Goal: Transaction & Acquisition: Purchase product/service

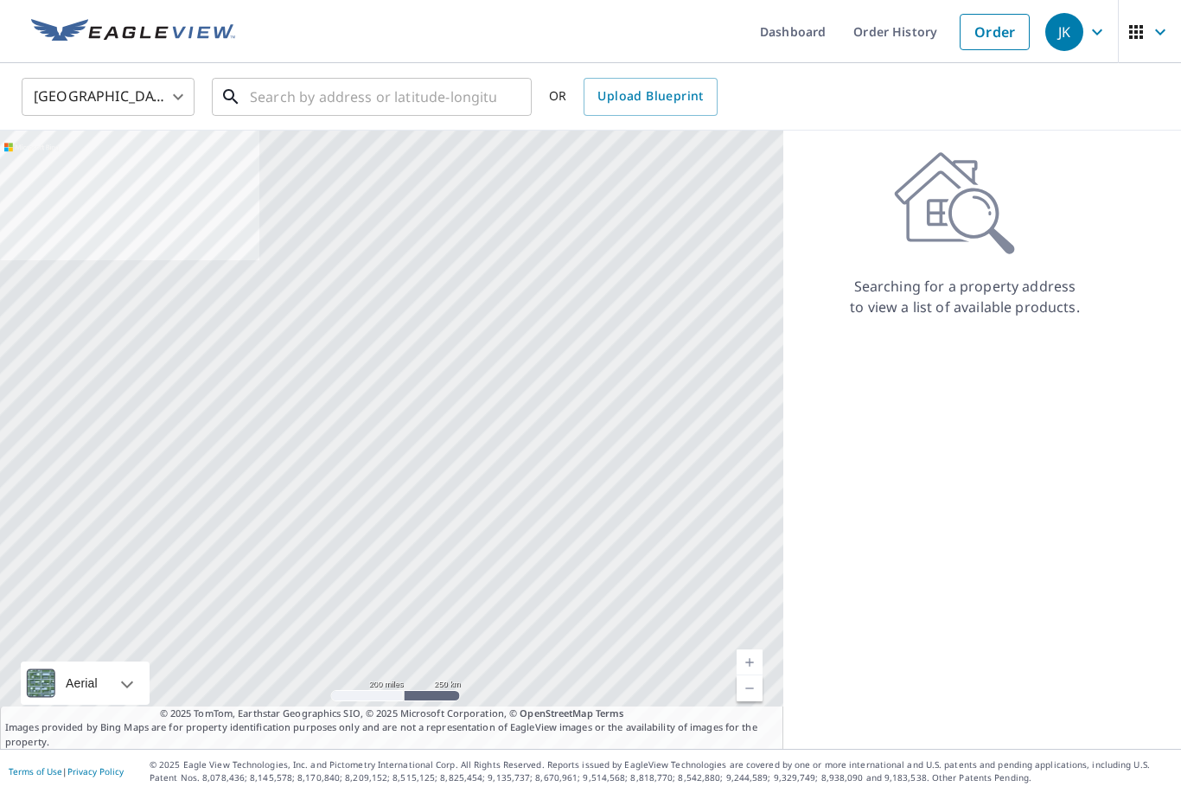
click at [275, 95] on input "text" at bounding box center [373, 97] width 246 height 48
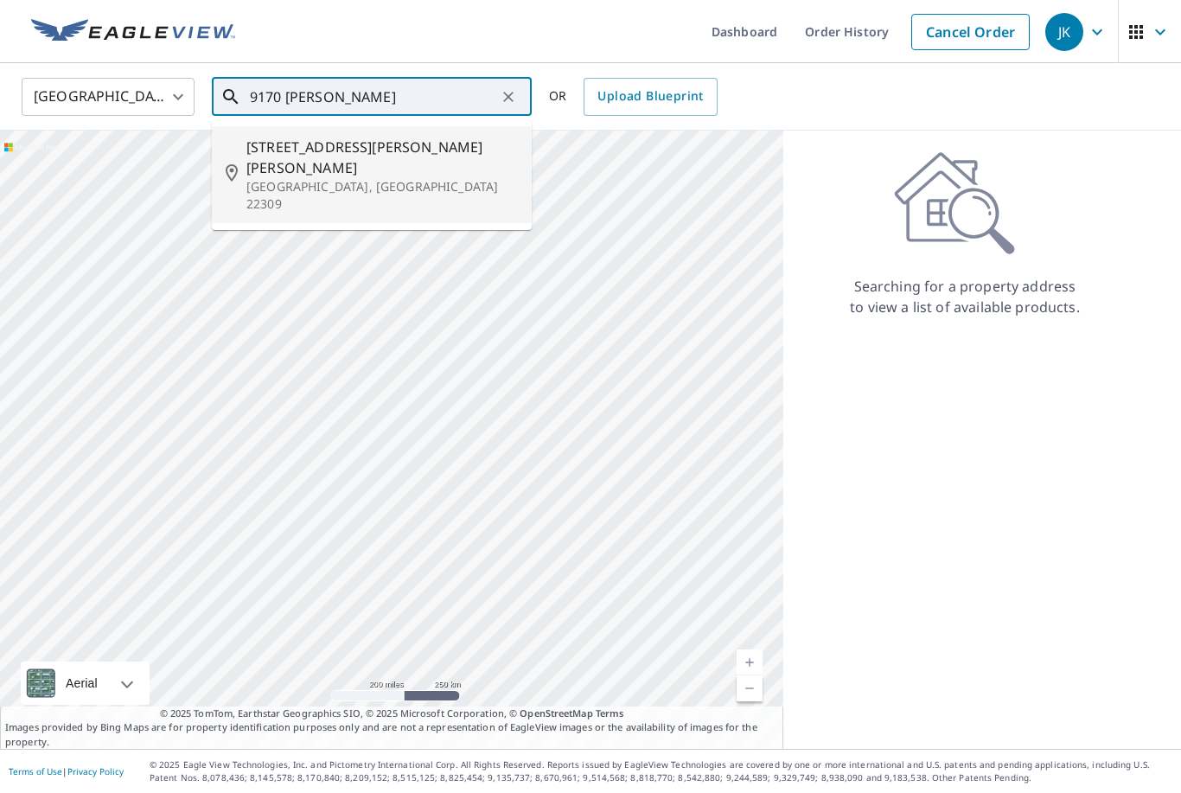
click at [283, 156] on span "[STREET_ADDRESS][PERSON_NAME][PERSON_NAME]" at bounding box center [382, 158] width 272 height 42
type input "[STREET_ADDRESS][PERSON_NAME][PERSON_NAME]"
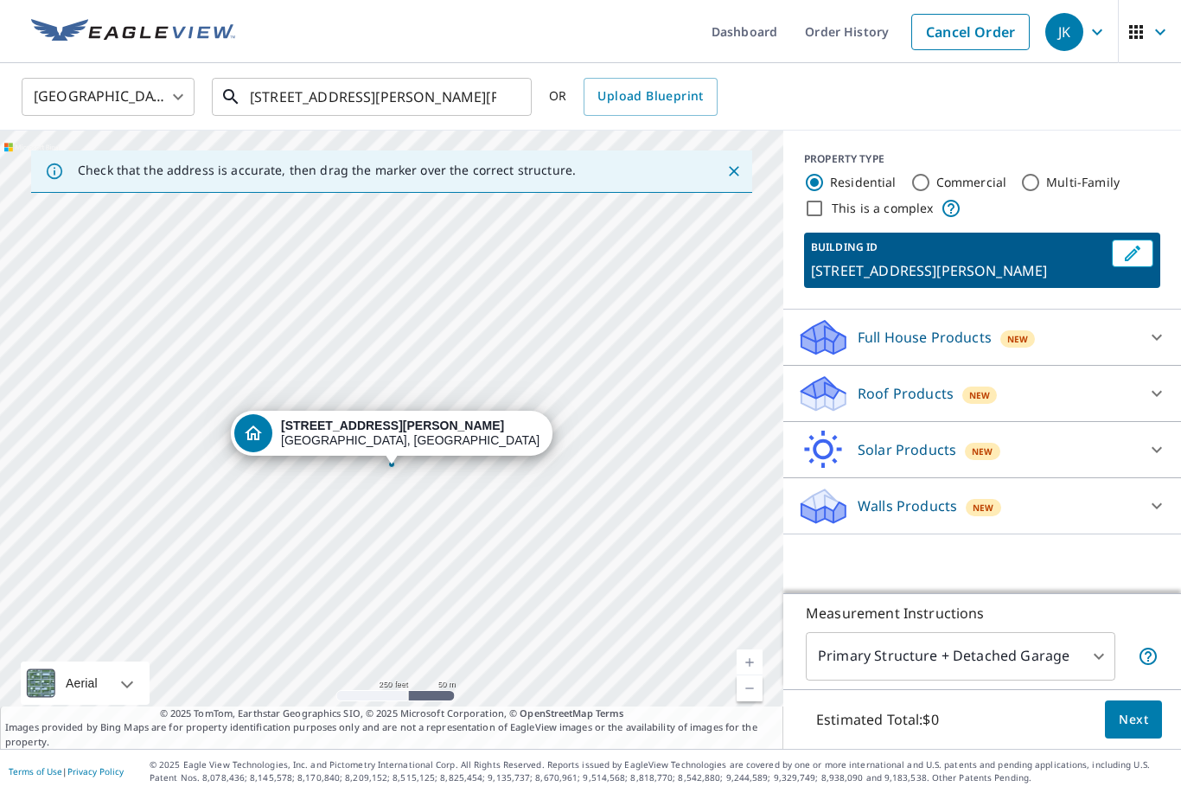
click at [399, 90] on input "[STREET_ADDRESS][PERSON_NAME][PERSON_NAME]" at bounding box center [373, 97] width 246 height 48
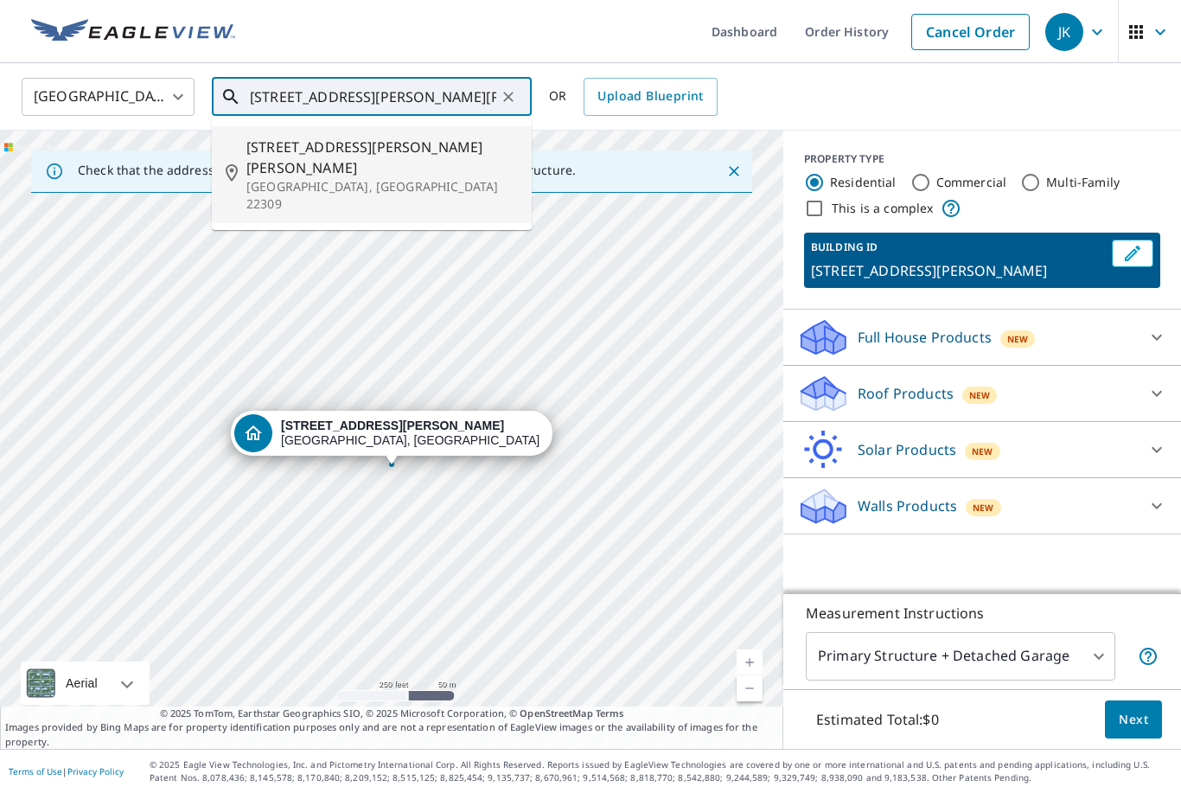
click at [317, 178] on p "[GEOGRAPHIC_DATA], [GEOGRAPHIC_DATA] 22309" at bounding box center [382, 195] width 272 height 35
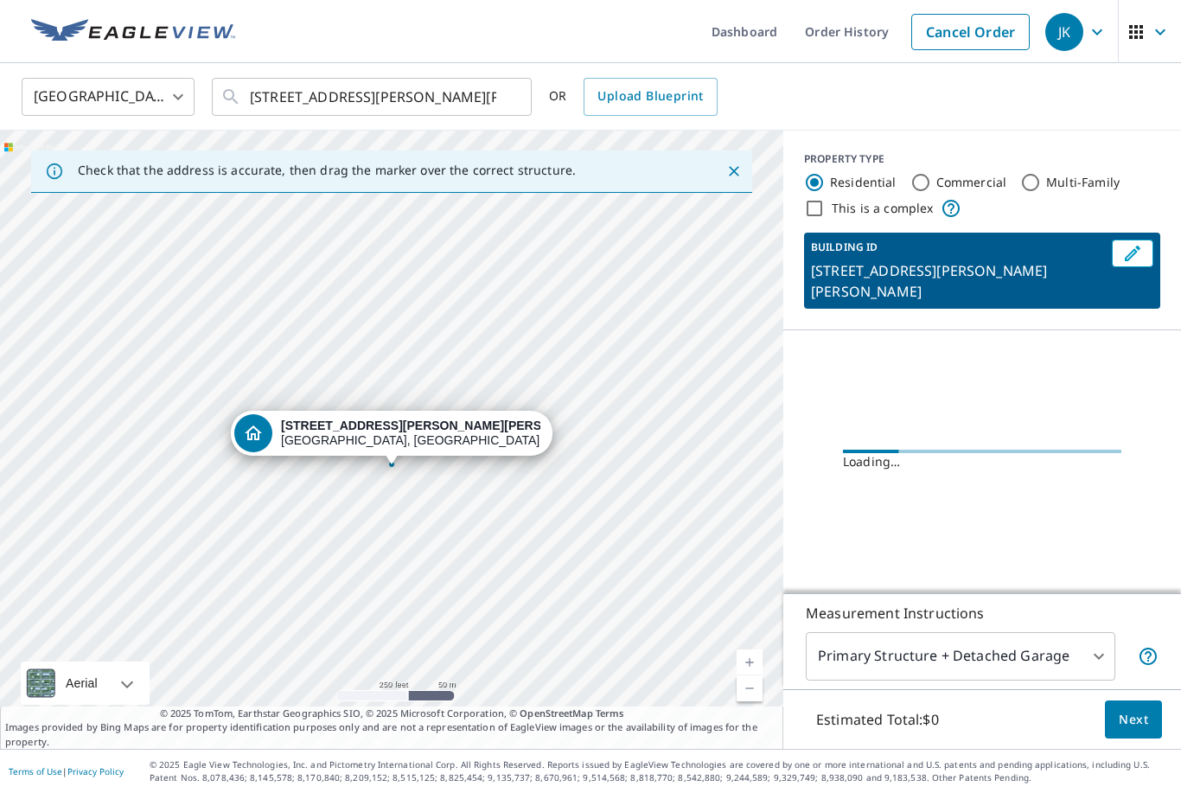
scroll to position [55, 0]
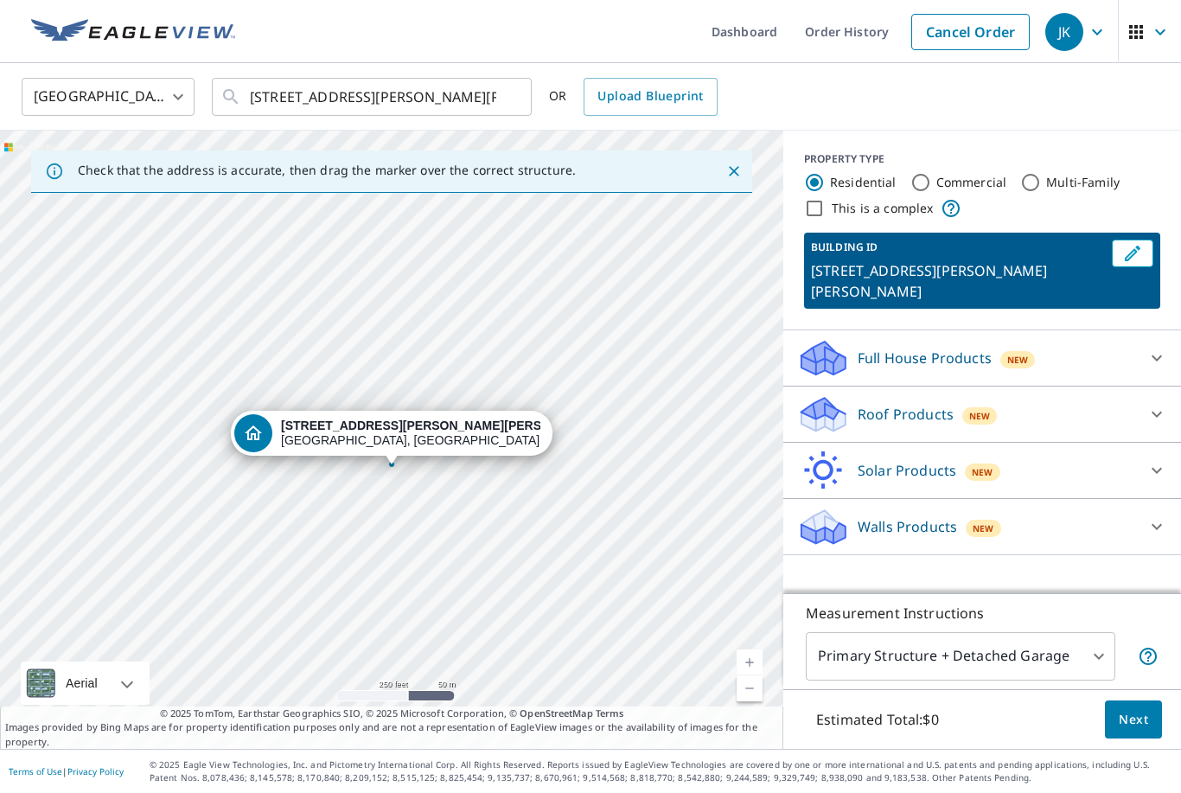
click at [1037, 394] on div "Roof Products New" at bounding box center [966, 414] width 339 height 41
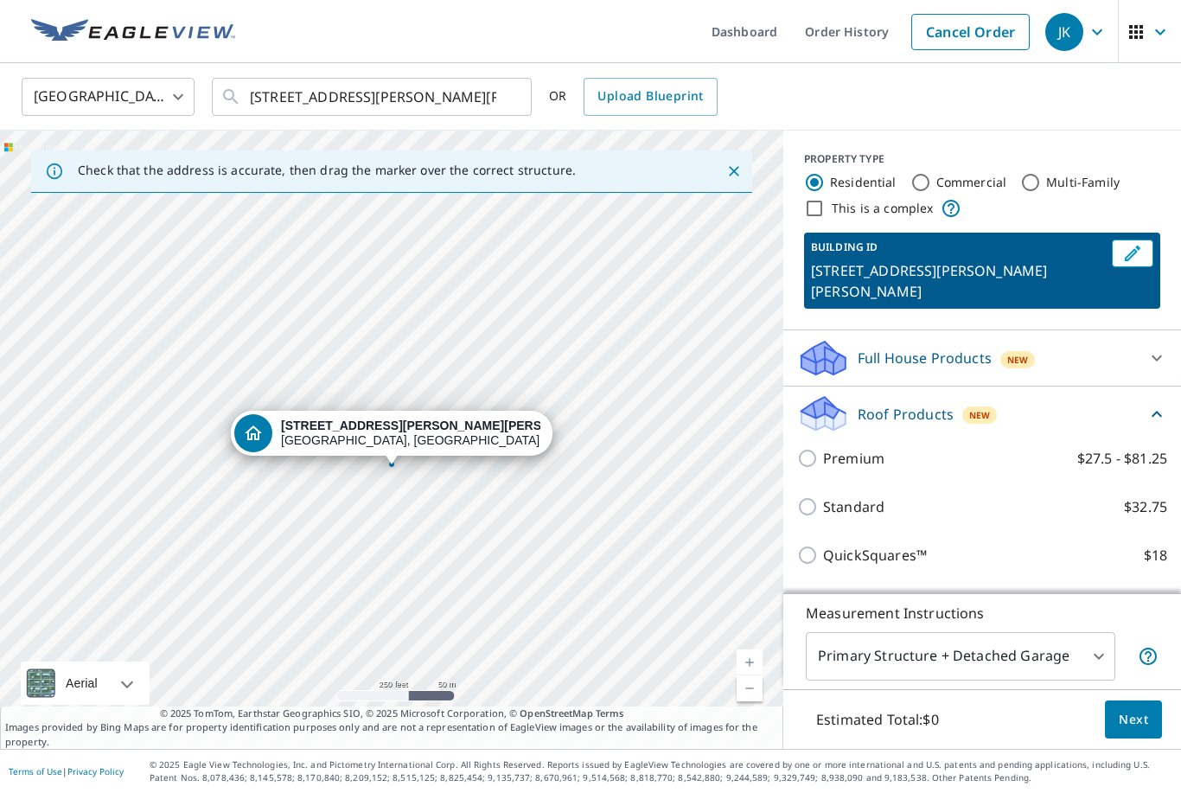
click at [836, 545] on p "QuickSquares™" at bounding box center [875, 555] width 104 height 21
click at [823, 545] on input "QuickSquares™ $18" at bounding box center [810, 555] width 26 height 21
checkbox input "true"
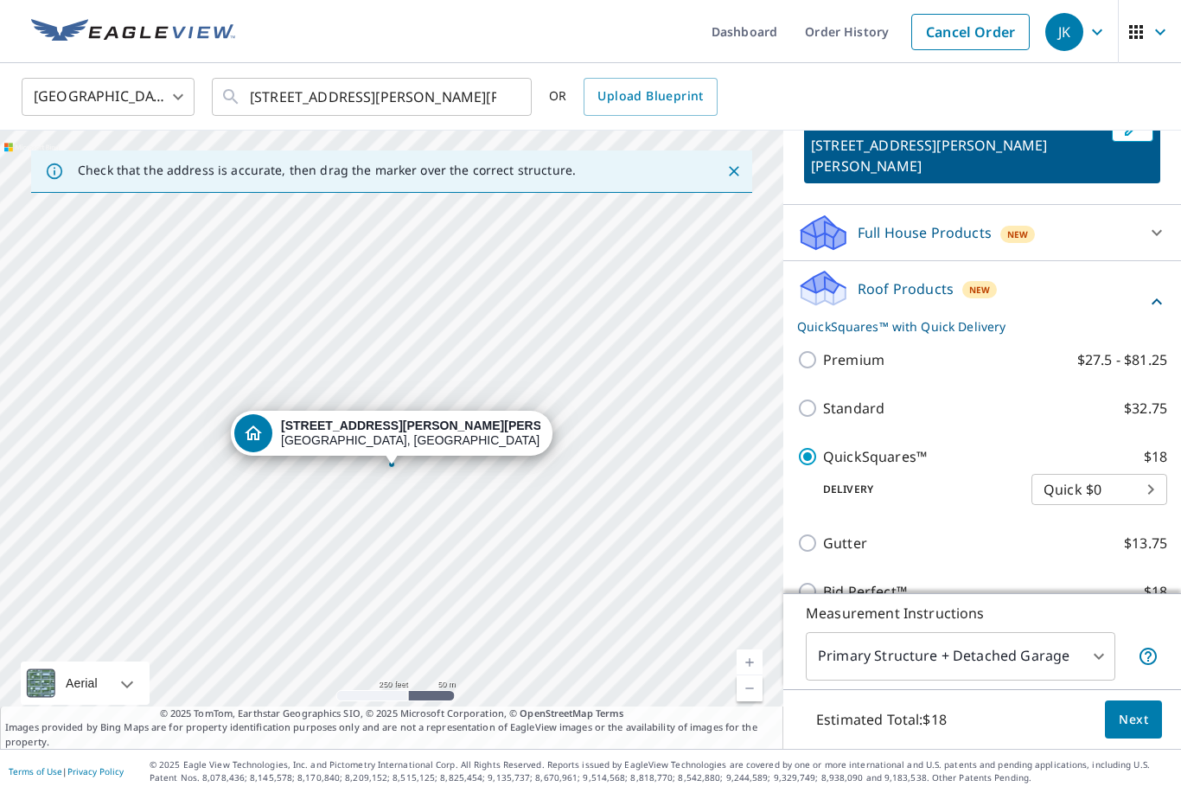
scroll to position [141, 0]
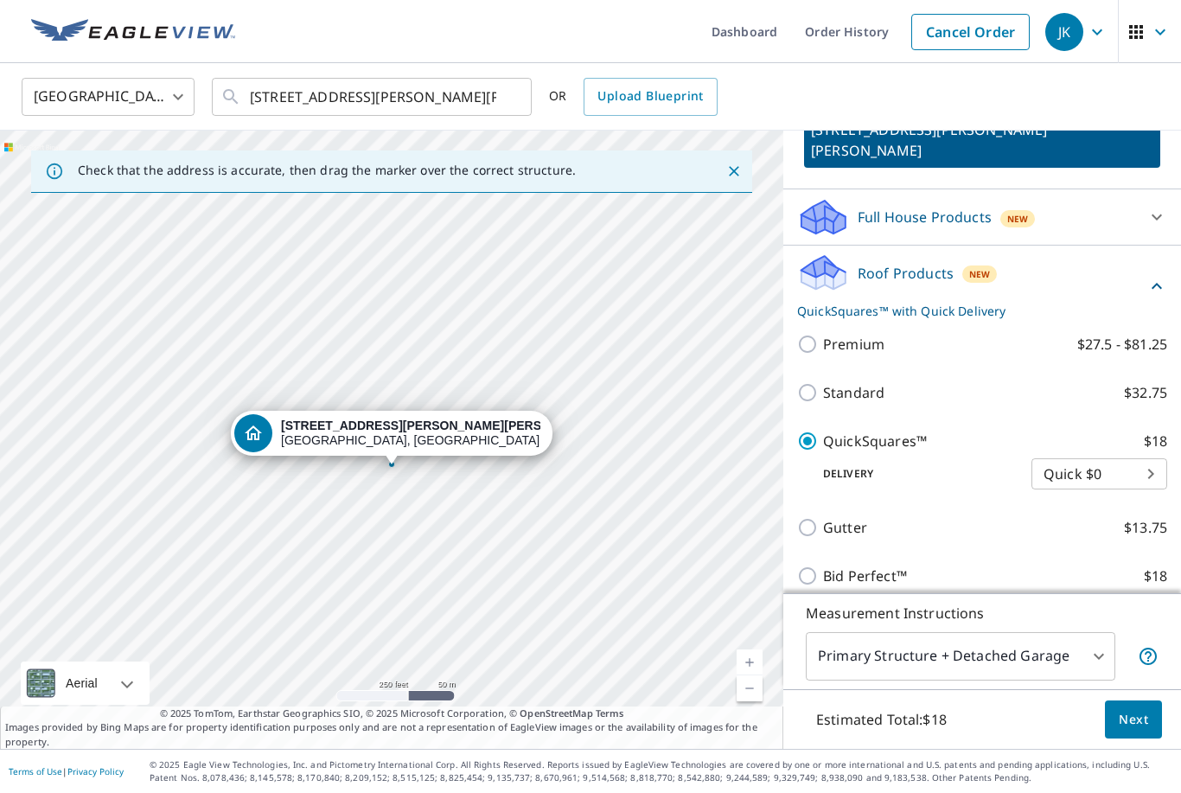
click at [1081, 418] on body "JK JK Dashboard Order History Cancel Order JK United States [GEOGRAPHIC_DATA] ​…" at bounding box center [590, 396] width 1181 height 793
click at [1062, 419] on li "Quick $0" at bounding box center [1100, 418] width 136 height 31
click at [1131, 723] on span "Next" at bounding box center [1133, 720] width 29 height 22
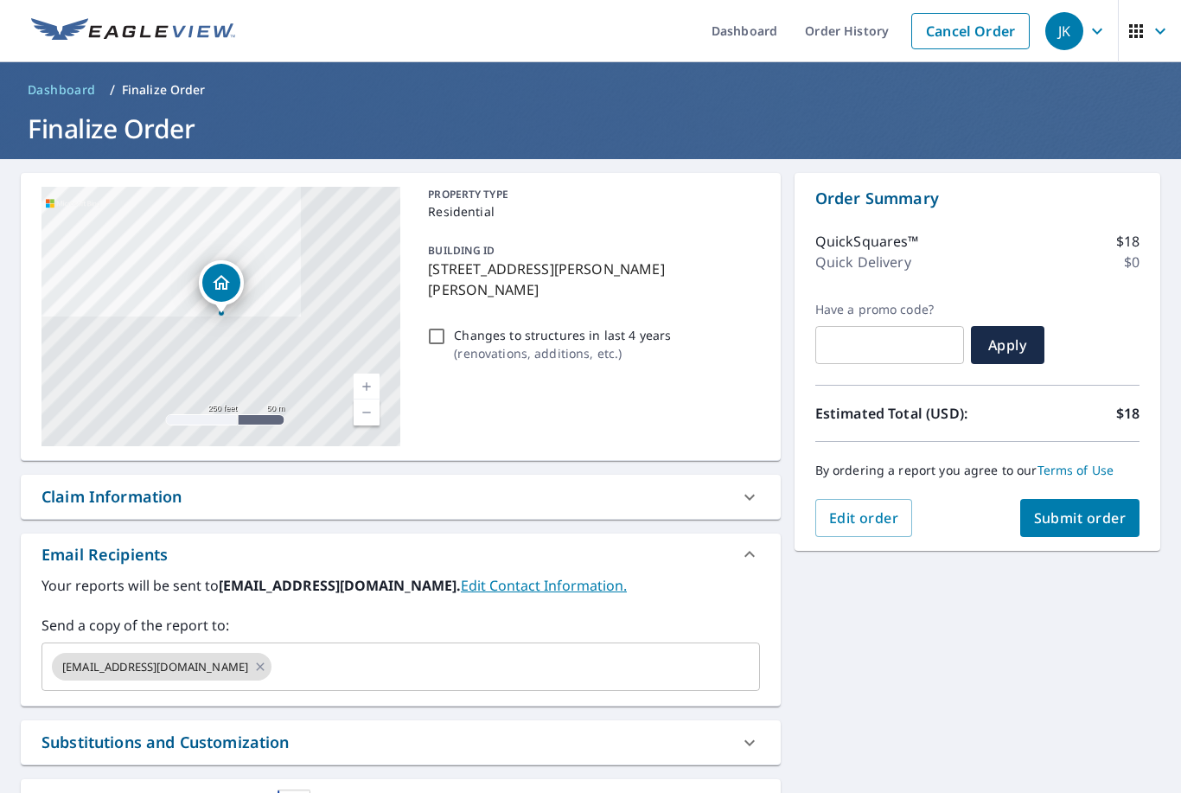
scroll to position [29, 0]
click at [291, 651] on input "text" at bounding box center [499, 667] width 451 height 33
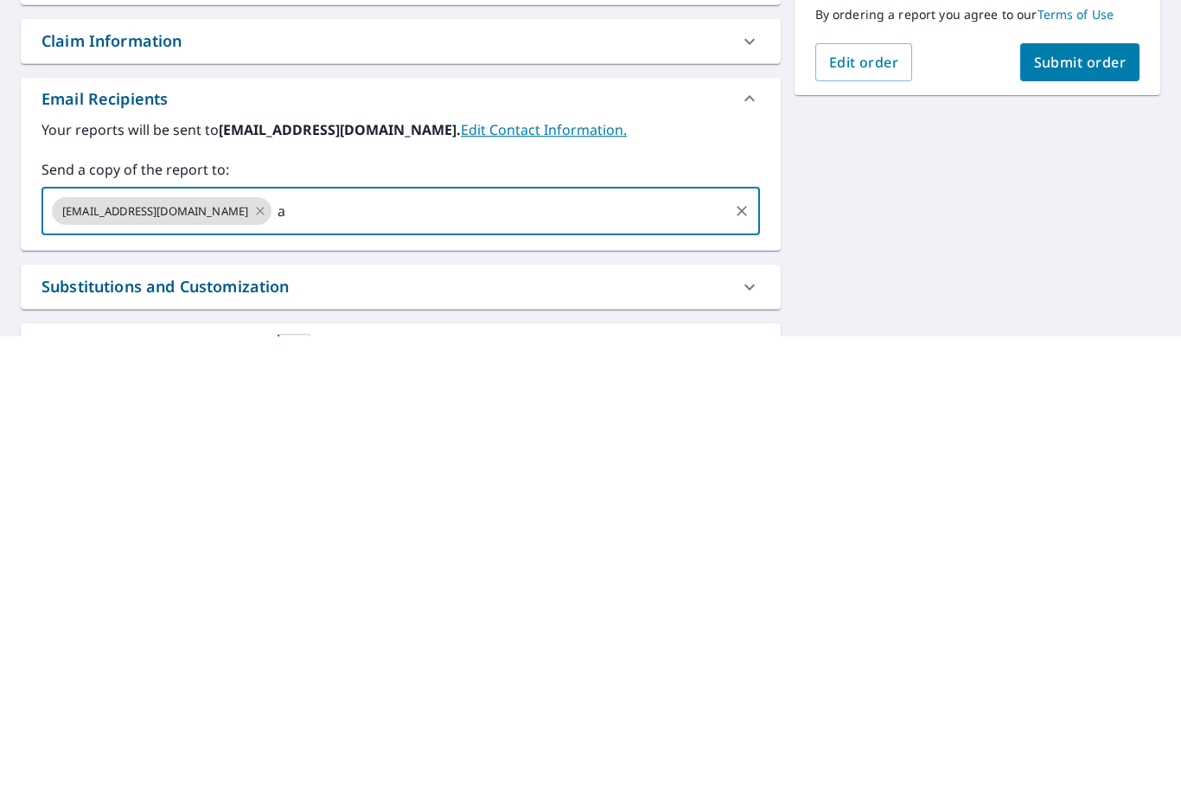
scroll to position [55, 0]
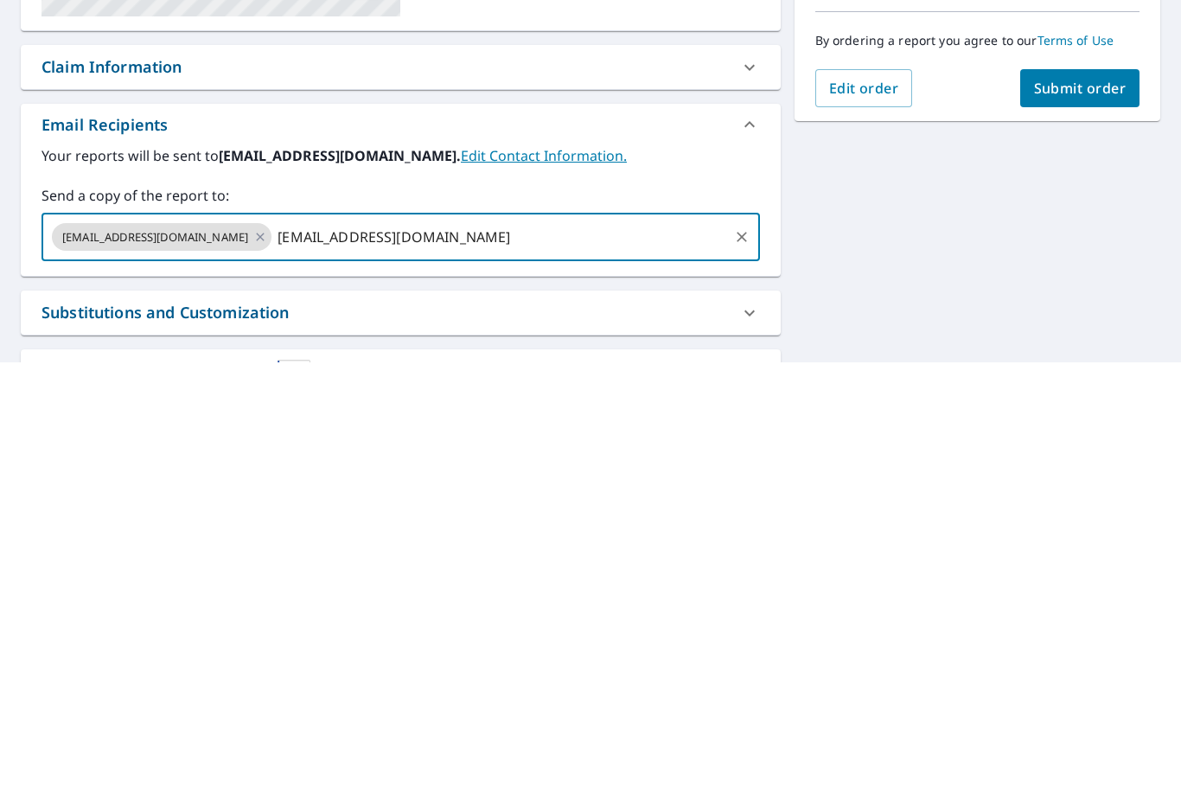
type input "[EMAIL_ADDRESS][DOMAIN_NAME]"
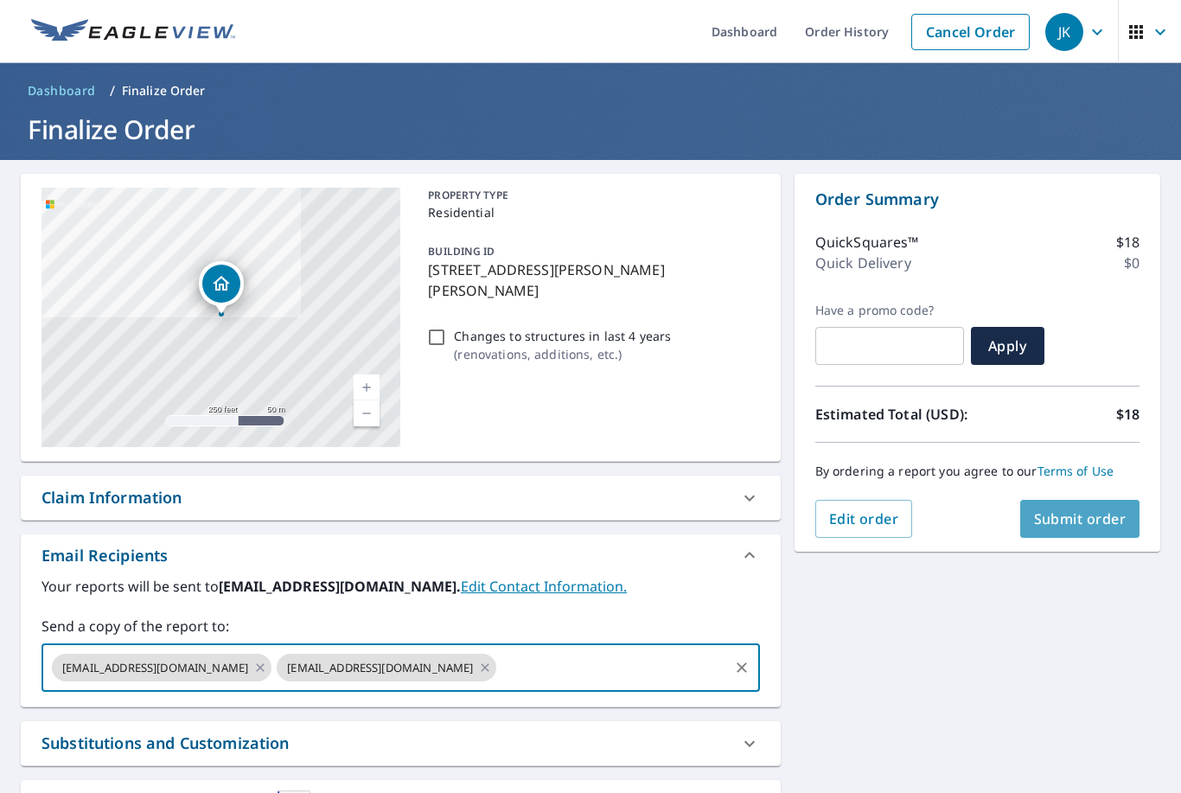
click at [1069, 509] on span "Submit order" at bounding box center [1080, 518] width 93 height 19
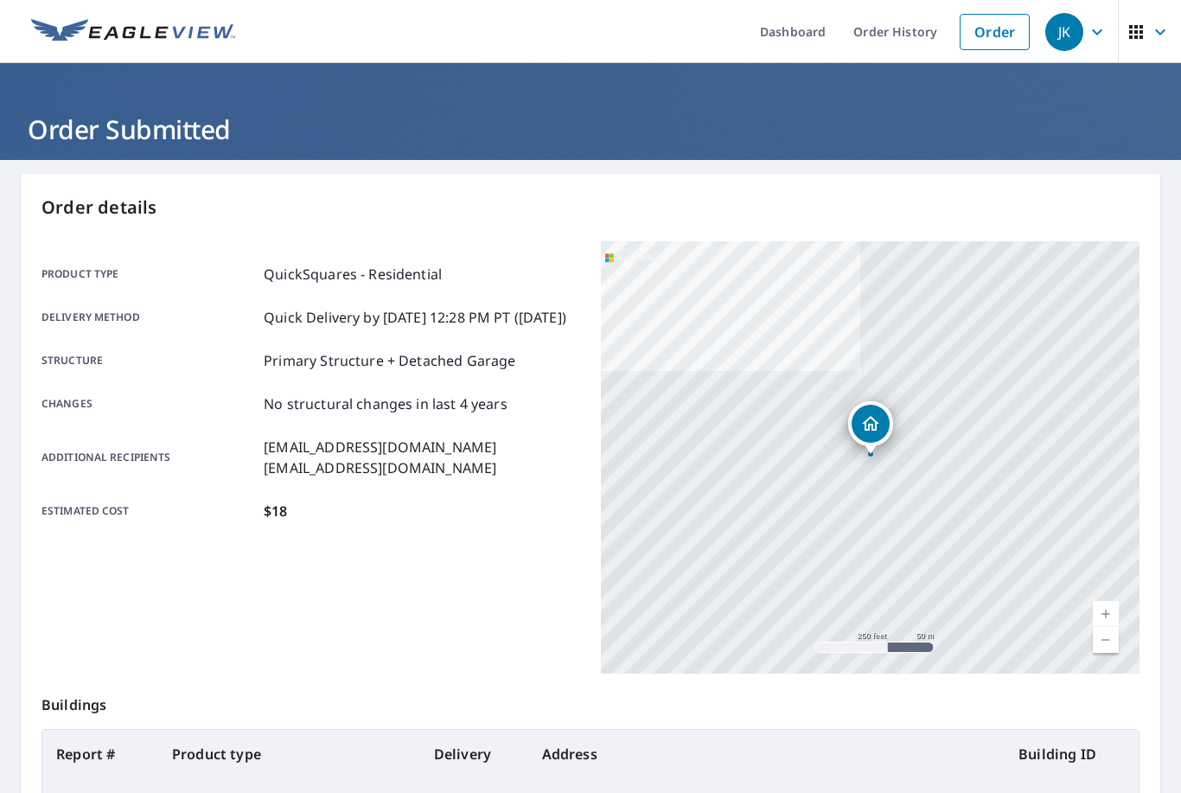
click at [887, 24] on link "Order History" at bounding box center [896, 31] width 112 height 63
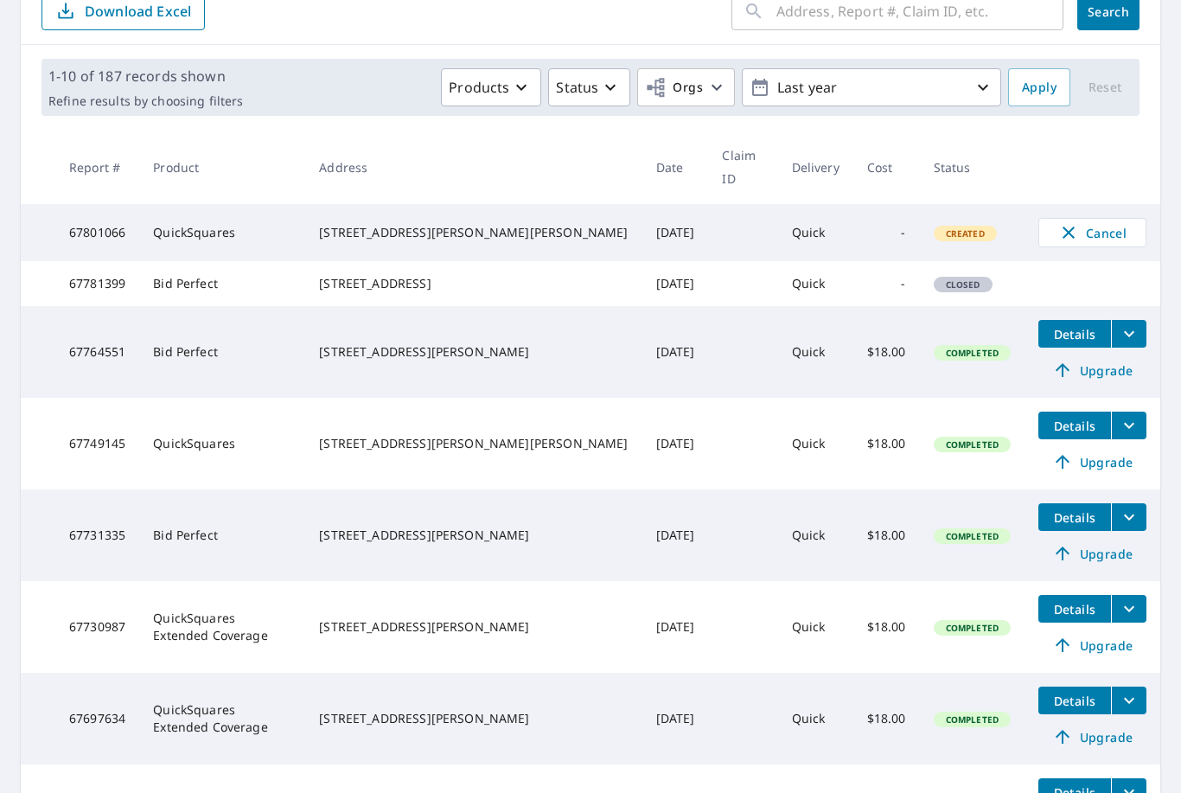
scroll to position [217, 0]
